Goal: Find specific page/section: Find specific page/section

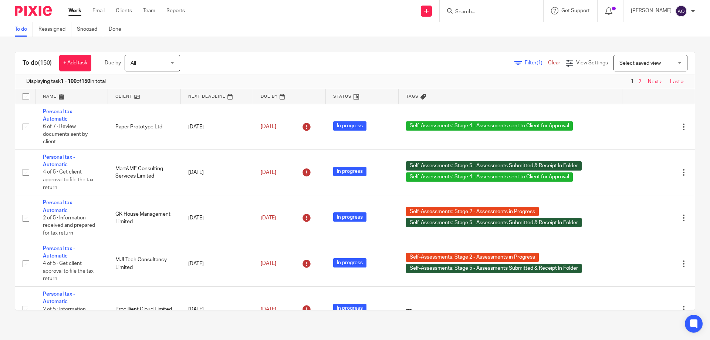
click at [472, 11] on input "Search" at bounding box center [488, 12] width 67 height 7
paste input "Fortis Propriteas"
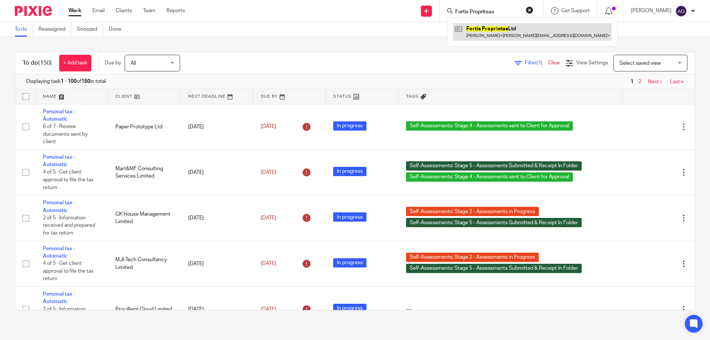
type input "Fortis Propriteas"
click at [485, 36] on link at bounding box center [532, 31] width 159 height 17
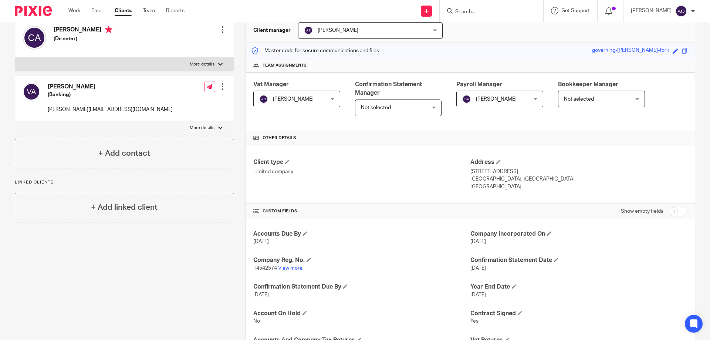
scroll to position [185, 0]
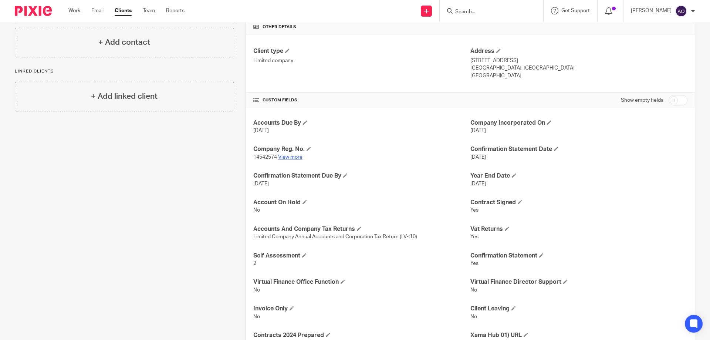
click at [293, 156] on link "View more" at bounding box center [290, 157] width 24 height 5
